Goal: Find specific page/section: Find specific page/section

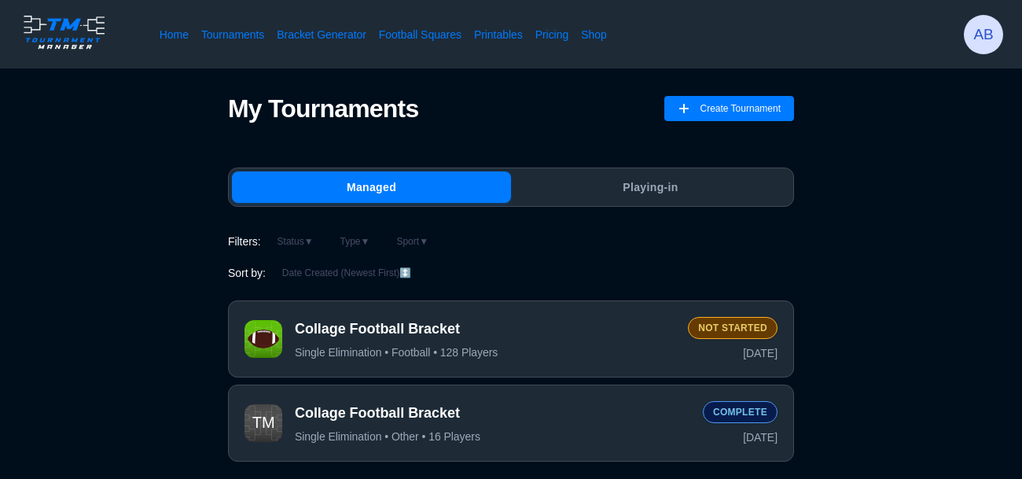
click at [526, 340] on div "Collage Football Bracket Single Elimination • Football • 128 Players" at bounding box center [485, 339] width 381 height 40
